Goal: Task Accomplishment & Management: Use online tool/utility

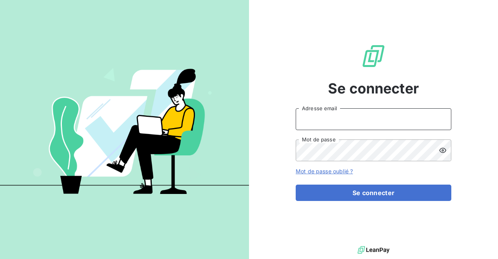
click at [328, 121] on input "Adresse email" at bounding box center [374, 119] width 156 height 22
type input "[PERSON_NAME][EMAIL_ADDRESS][DOMAIN_NAME]"
click at [296, 184] on button "Se connecter" at bounding box center [374, 192] width 156 height 16
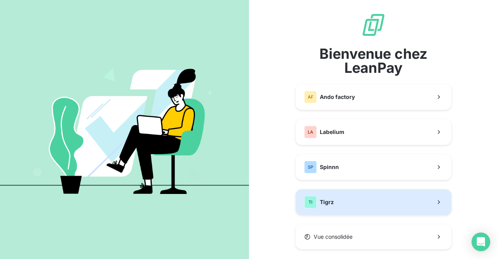
click at [345, 209] on button "TI Tigrz" at bounding box center [374, 202] width 156 height 26
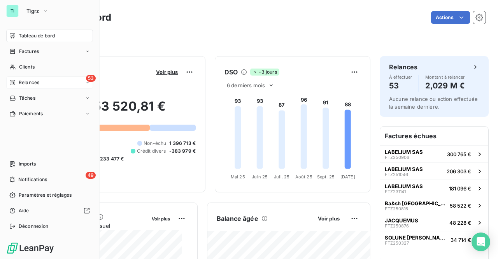
click at [38, 82] on span "Relances" at bounding box center [29, 82] width 21 height 7
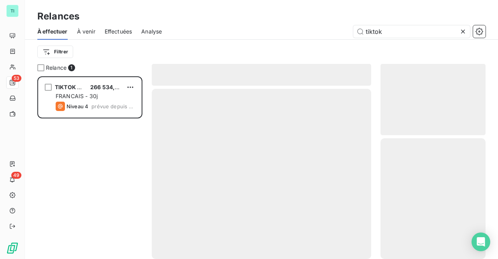
scroll to position [177, 99]
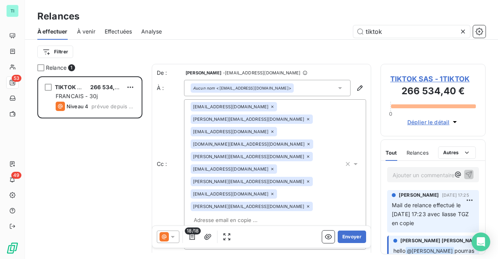
drag, startPoint x: 387, startPoint y: 30, endPoint x: 317, endPoint y: 17, distance: 71.7
click at [317, 17] on div "Relances À effectuer À venir Effectuées Analyse tiktok Filtrer" at bounding box center [261, 32] width 473 height 64
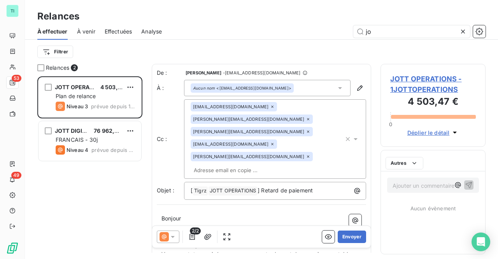
scroll to position [177, 99]
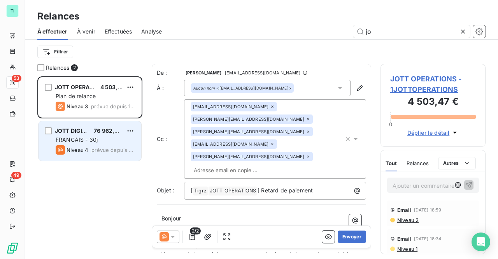
type input "jo"
click at [98, 144] on div "JOTT DIGITAL 76 962,89 € FRANCAIS - 30j Niveau 4 prévue depuis 12 jours" at bounding box center [90, 141] width 103 height 40
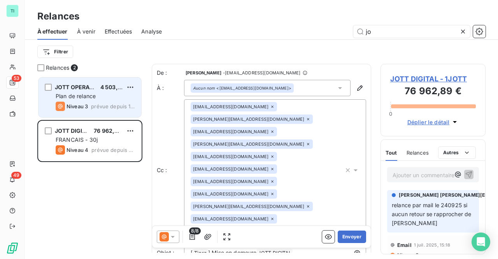
click at [91, 91] on div "JOTT OPERATIONS" at bounding box center [74, 87] width 39 height 8
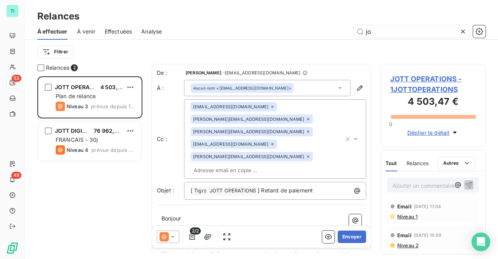
scroll to position [428, 0]
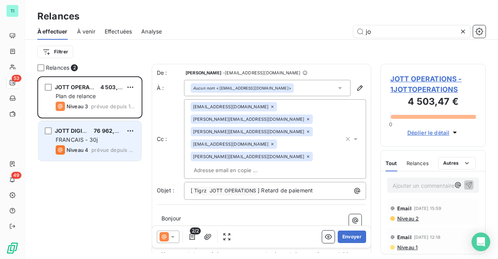
click at [78, 138] on span "FRANCAIS - 30j" at bounding box center [77, 139] width 42 height 7
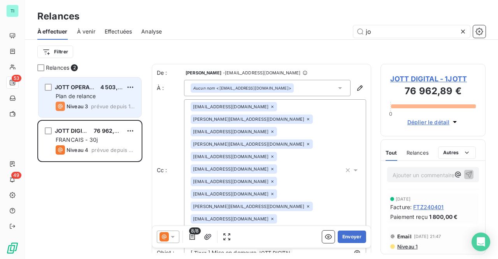
click at [70, 91] on div "JOTT OPERATIONS" at bounding box center [74, 87] width 39 height 8
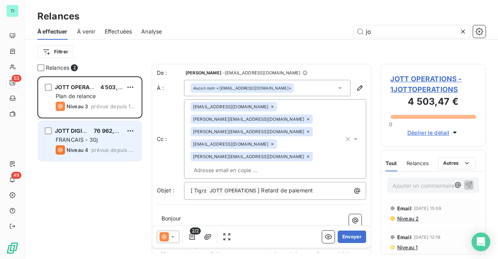
click at [82, 142] on span "FRANCAIS - 30j" at bounding box center [77, 139] width 42 height 7
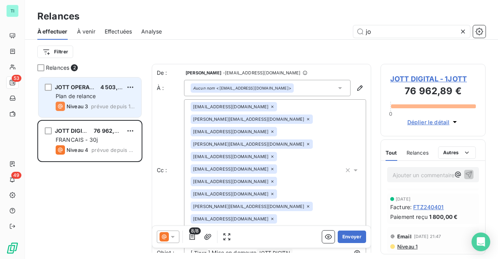
click at [92, 99] on span "Plan de relance" at bounding box center [76, 96] width 40 height 7
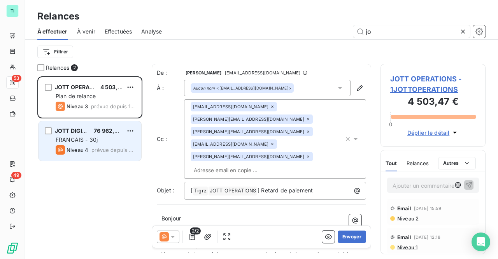
click at [106, 138] on div "FRANCAIS - 30j" at bounding box center [95, 140] width 79 height 8
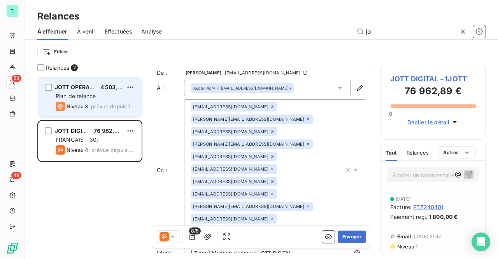
click at [95, 90] on div "JOTT OPERATIONS 4 503,47 €" at bounding box center [95, 87] width 79 height 7
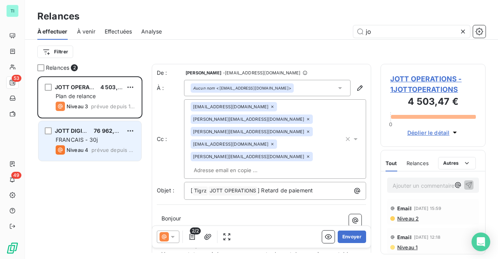
click at [102, 141] on div "FRANCAIS - 30j" at bounding box center [95, 140] width 79 height 8
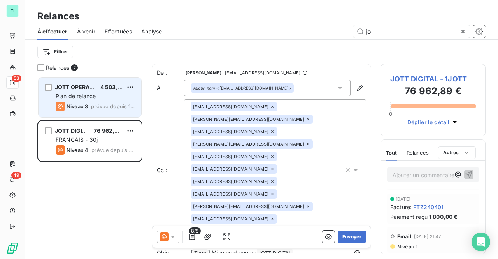
click at [98, 106] on span "prévue depuis 107 jours" at bounding box center [113, 106] width 44 height 6
